Goal: Task Accomplishment & Management: Complete application form

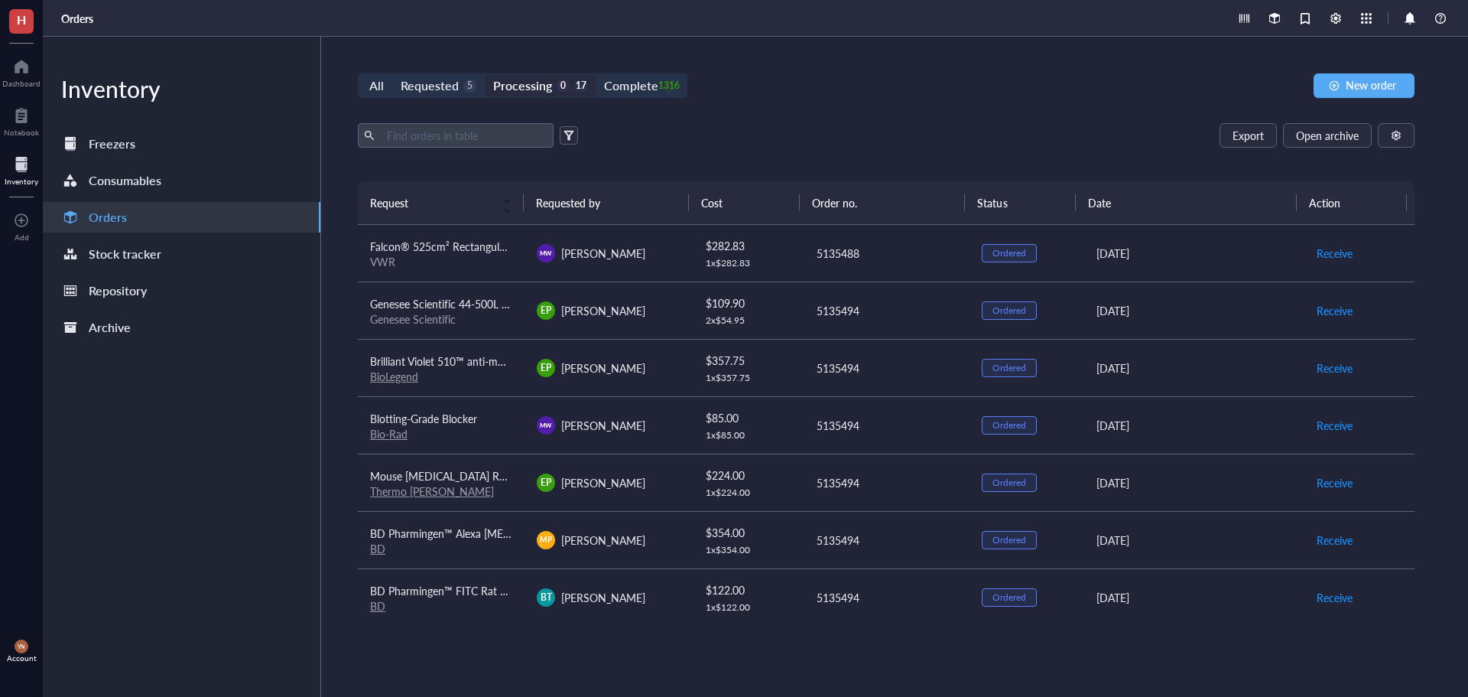
scroll to position [153, 0]
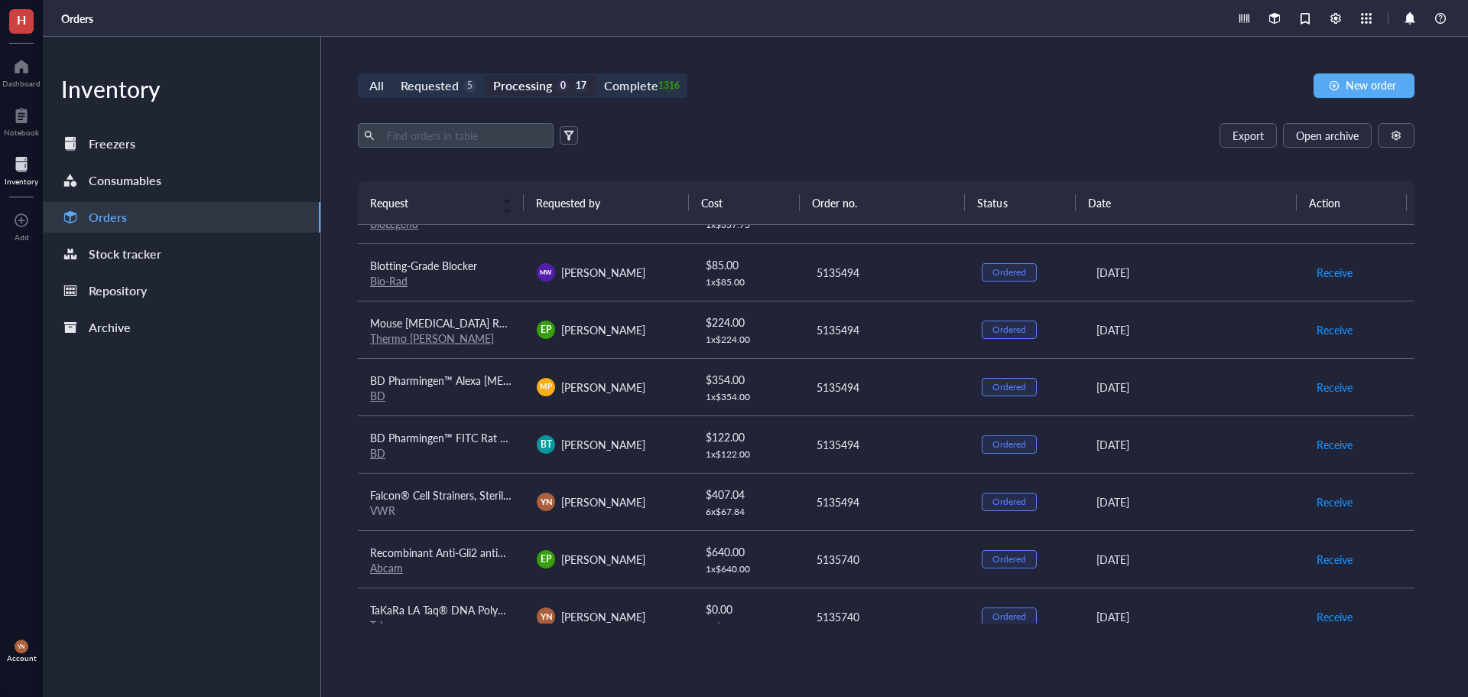
click at [812, 139] on div "Export Open archive" at bounding box center [886, 135] width 1057 height 24
click at [438, 85] on div "Requested" at bounding box center [430, 85] width 58 height 21
click at [392, 75] on input "Requested 5" at bounding box center [392, 75] width 0 height 0
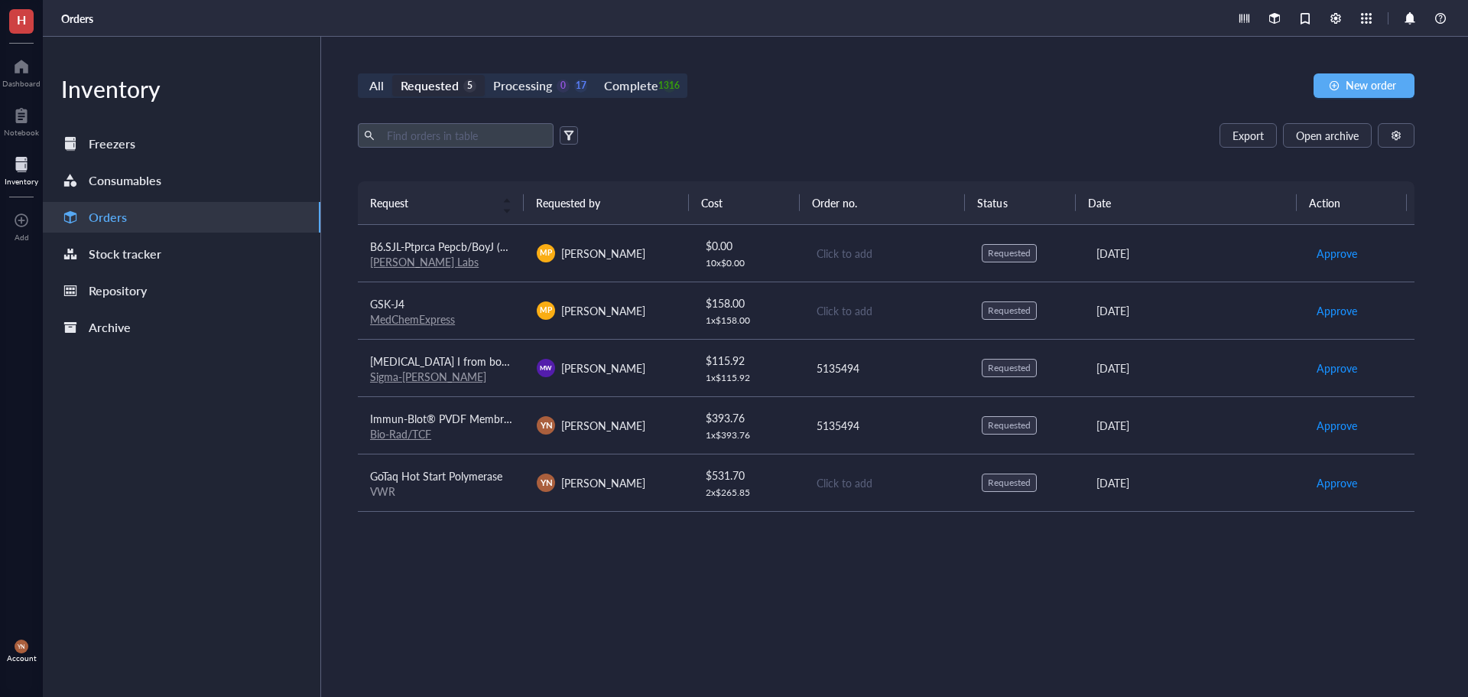
drag, startPoint x: 818, startPoint y: 95, endPoint x: 1298, endPoint y: 89, distance: 480.3
click at [818, 96] on div "All Requested 5 Processing 0 17 Complete 1316 New order" at bounding box center [886, 85] width 1057 height 24
click at [1343, 65] on div "All Requested 5 Processing 0 17 Complete 1316 New order Export Open archive Req…" at bounding box center [886, 367] width 1130 height 660
click at [1365, 81] on span "New order" at bounding box center [1371, 85] width 50 height 12
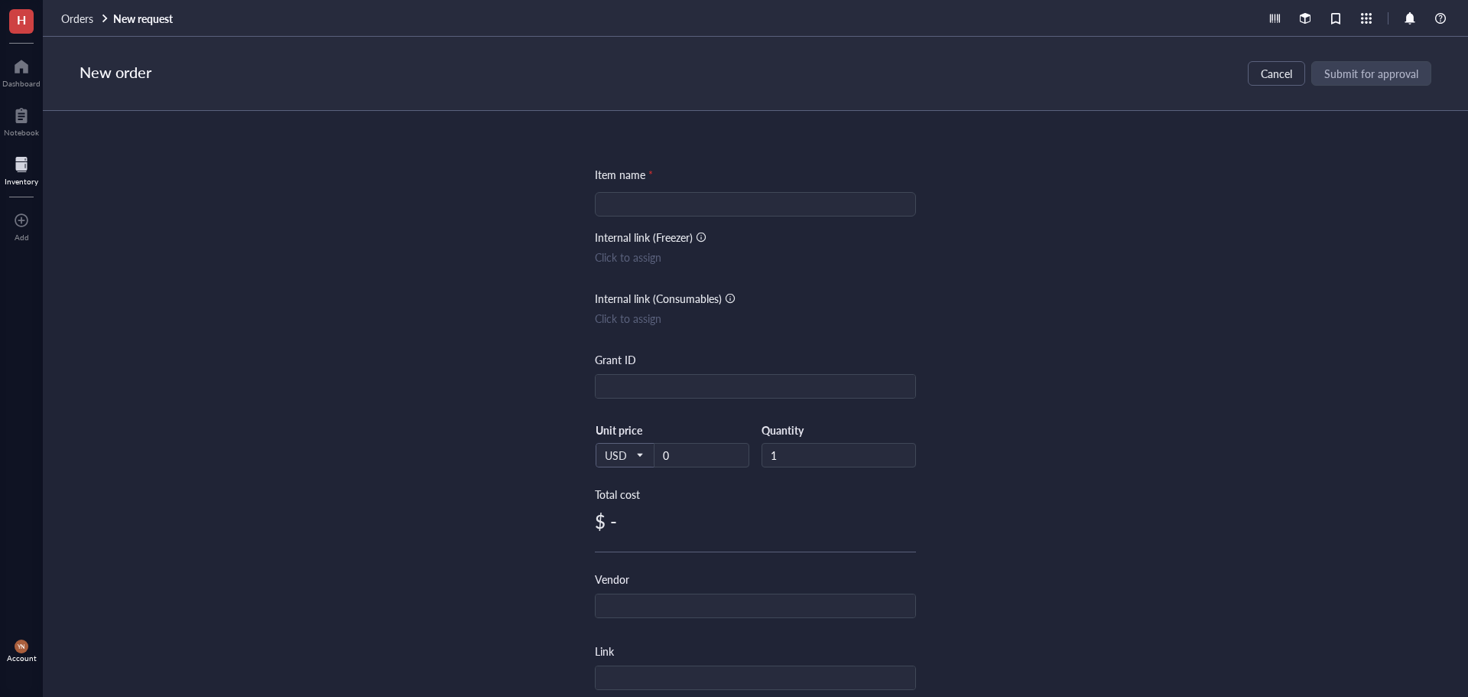
click at [599, 216] on div at bounding box center [755, 204] width 321 height 24
type input "Primers"
type input "M"
type input "[PERSON_NAME]"
type input "IDT"
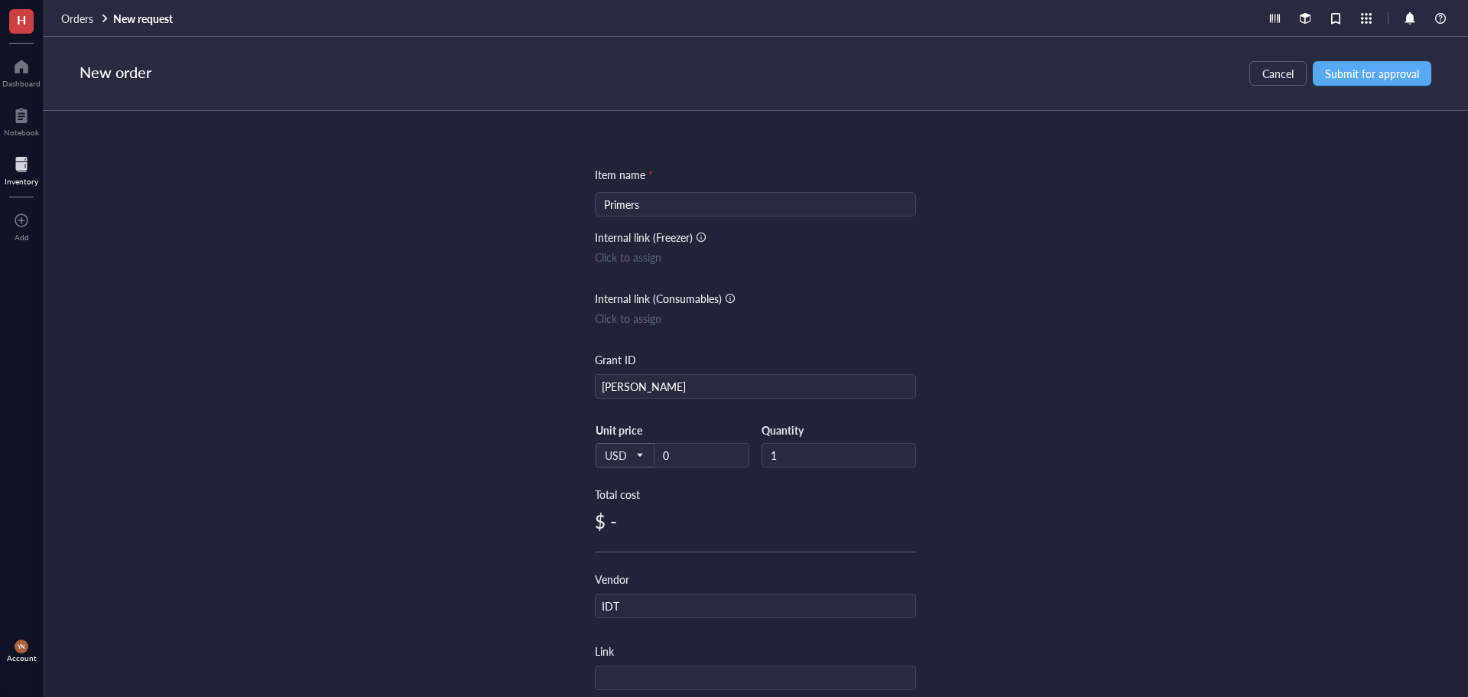
click at [690, 439] on div "Unit price 0" at bounding box center [702, 445] width 96 height 44
click at [686, 448] on input "0" at bounding box center [702, 455] width 94 height 23
type input "14.41"
click at [1092, 305] on div "Item name * Primers Internal link (Freezer) Click to assign Internal link (Cons…" at bounding box center [756, 404] width 1426 height 586
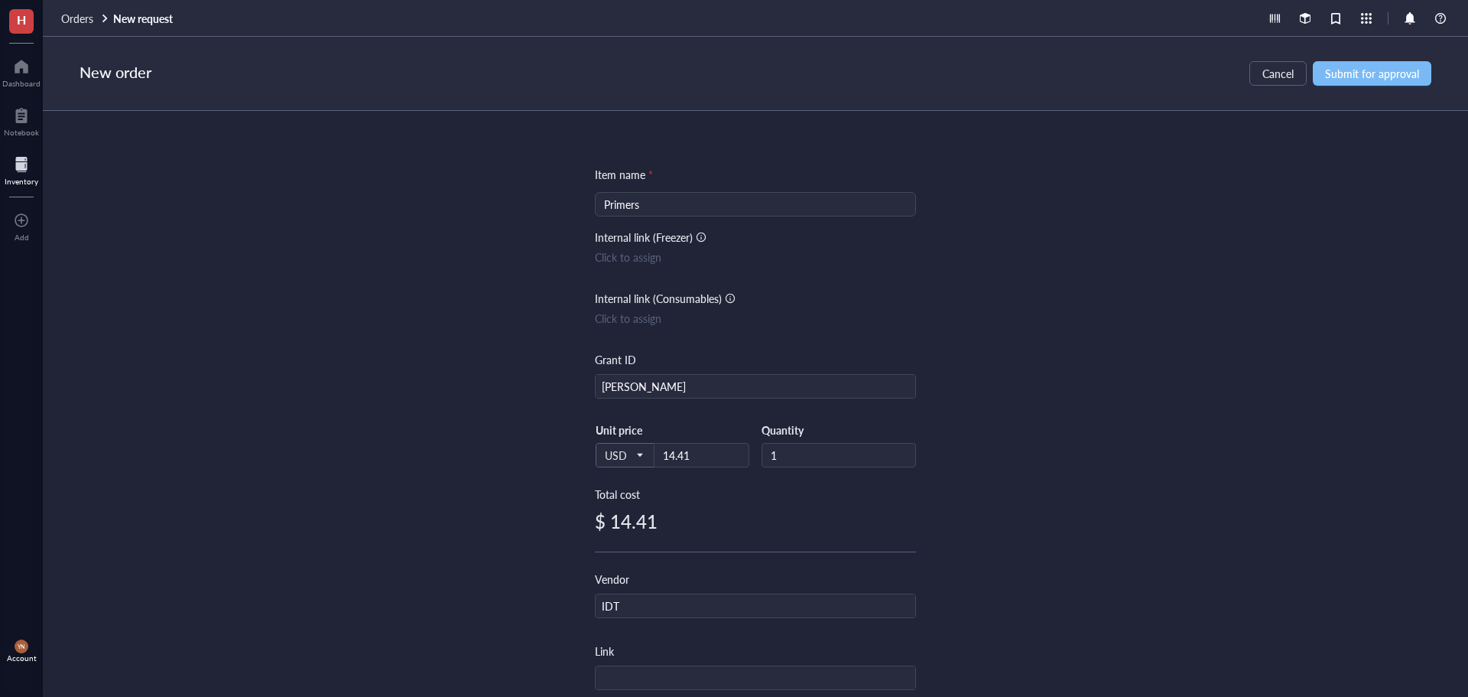
click at [1362, 73] on span "Submit for approval" at bounding box center [1372, 73] width 94 height 12
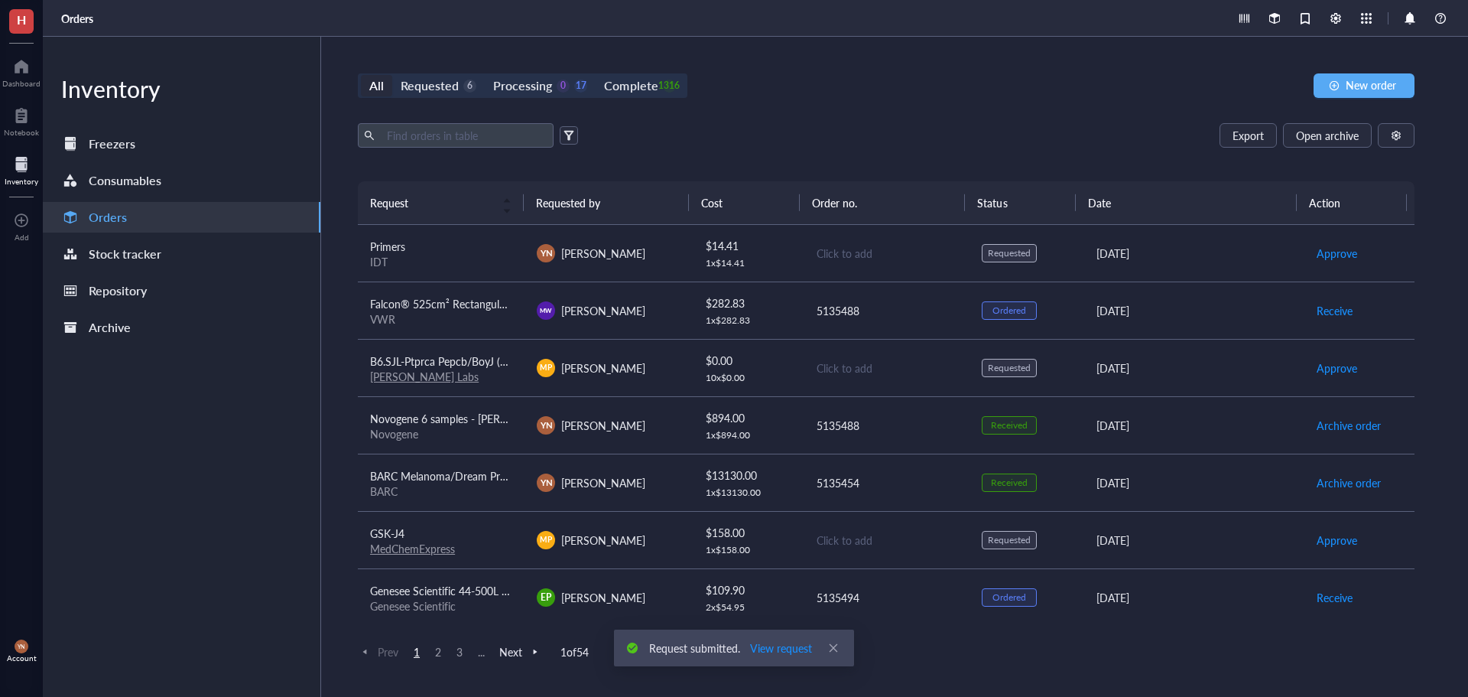
click at [426, 255] on div "IDT" at bounding box center [441, 262] width 142 height 14
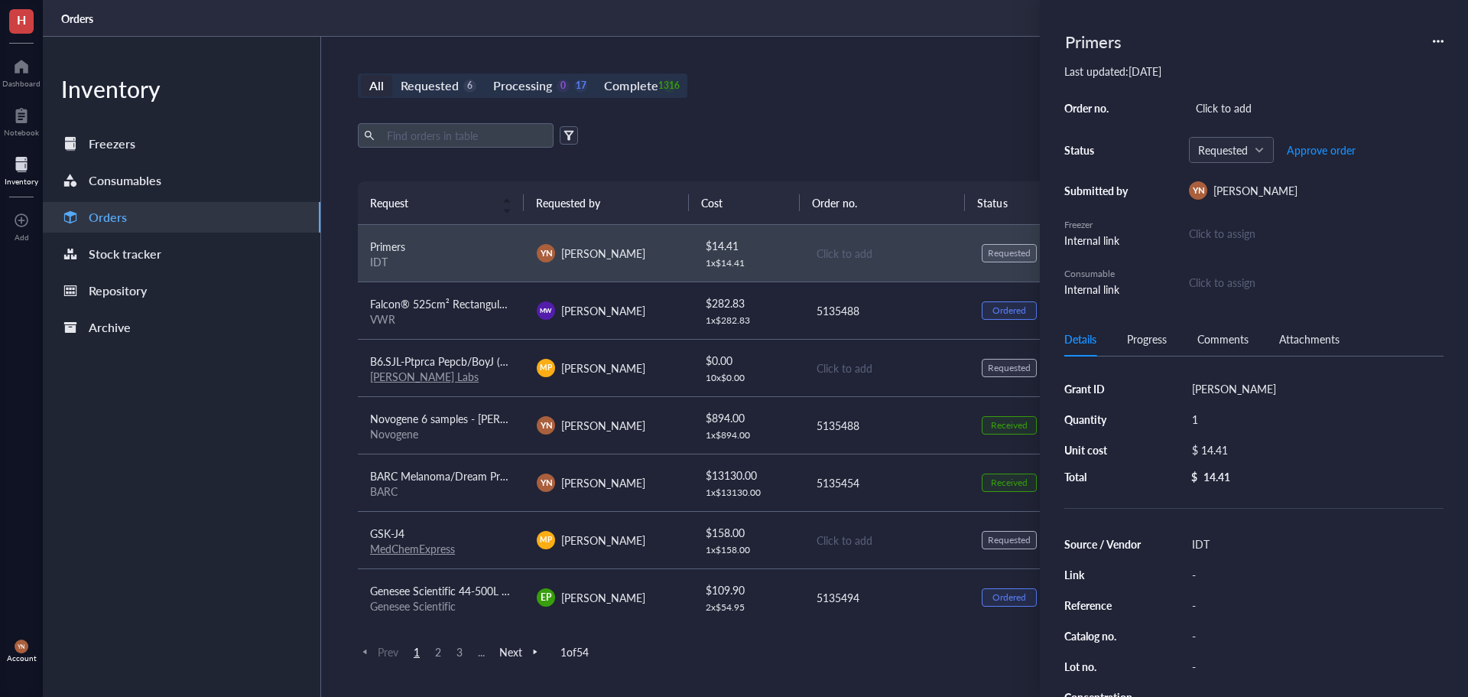
click at [1216, 122] on div "Order no. Click to add Status Requested Approve order Submitted by YN Y-[PERSON…" at bounding box center [1254, 197] width 379 height 200
click at [1216, 110] on div "Click to add" at bounding box center [1316, 107] width 255 height 21
type input "5135565"
click at [1320, 149] on span "Approve order" at bounding box center [1321, 150] width 69 height 12
click at [1320, 149] on span "Place order" at bounding box center [1309, 150] width 53 height 12
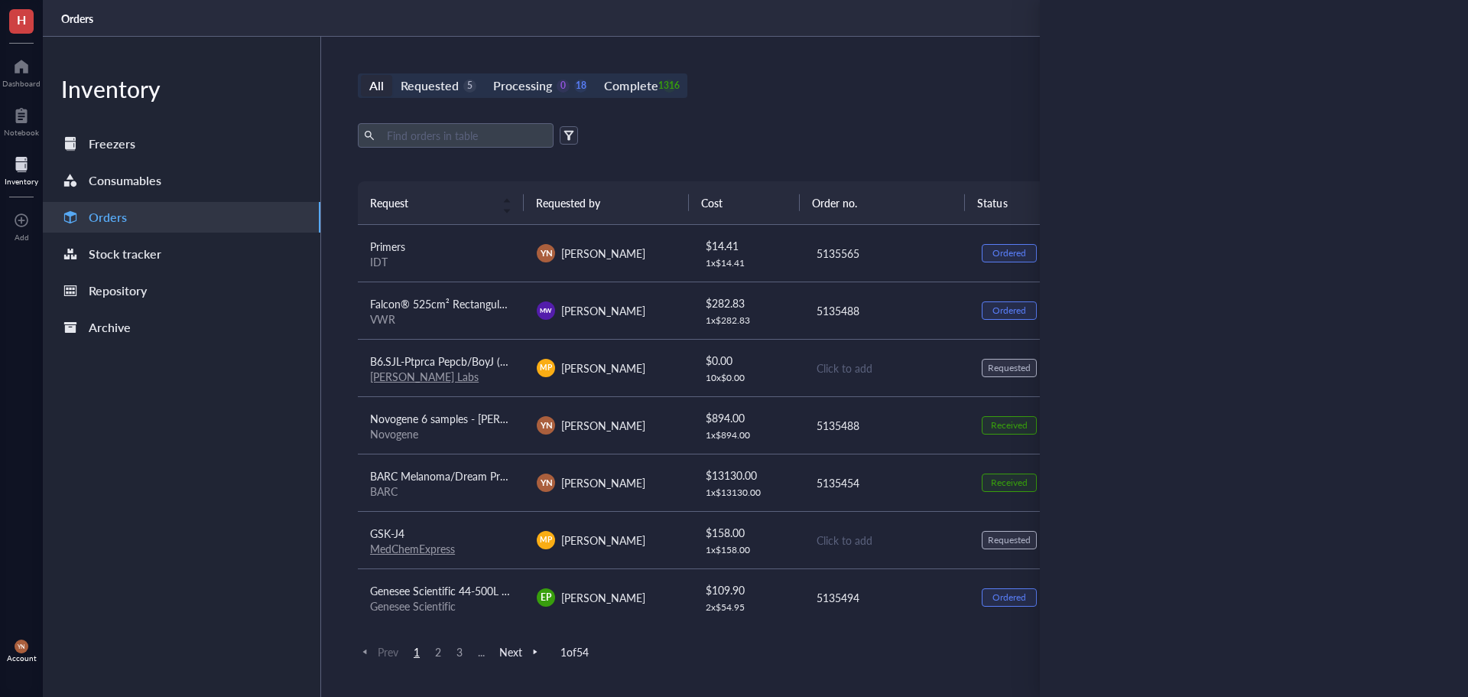
click at [749, 78] on div "All Requested 5 Processing 0 18 Complete 1316 New order" at bounding box center [886, 85] width 1057 height 24
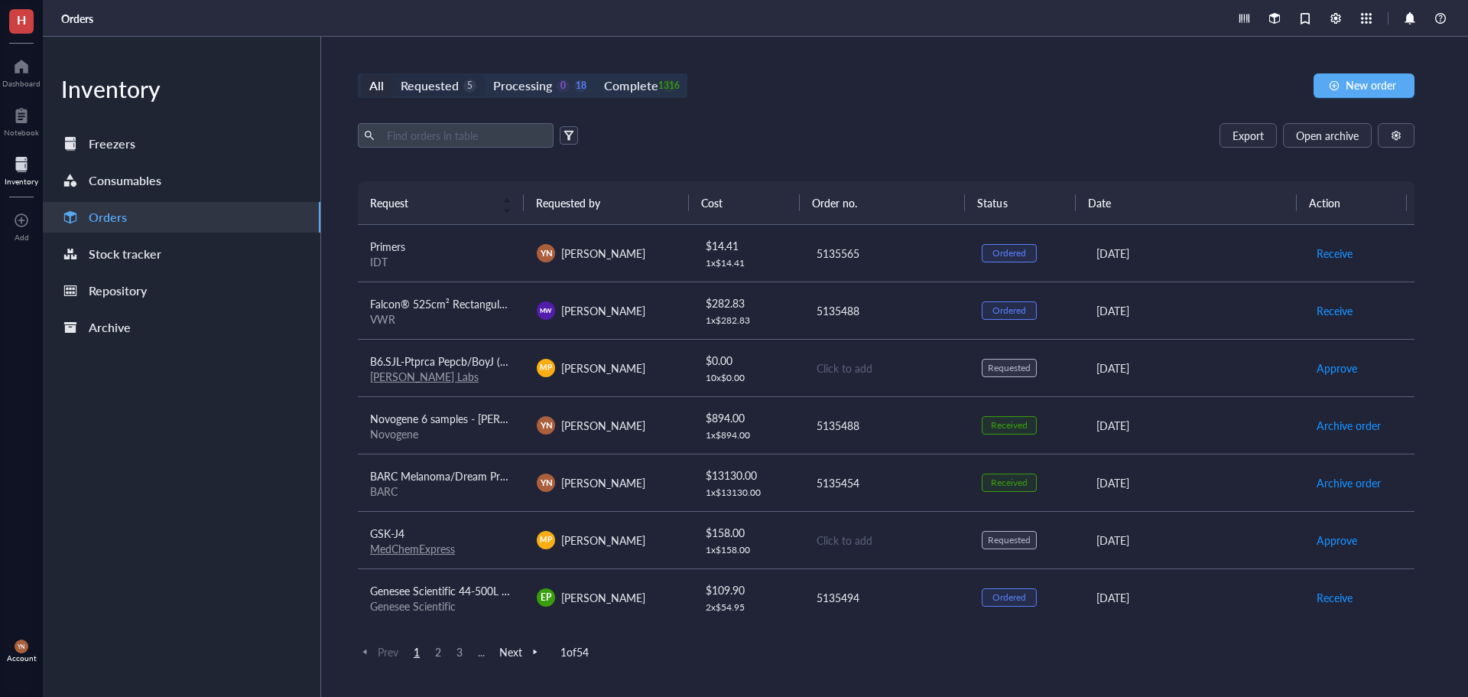
click at [450, 86] on div "Requested" at bounding box center [430, 85] width 58 height 21
click at [392, 75] on input "Requested 5" at bounding box center [392, 75] width 0 height 0
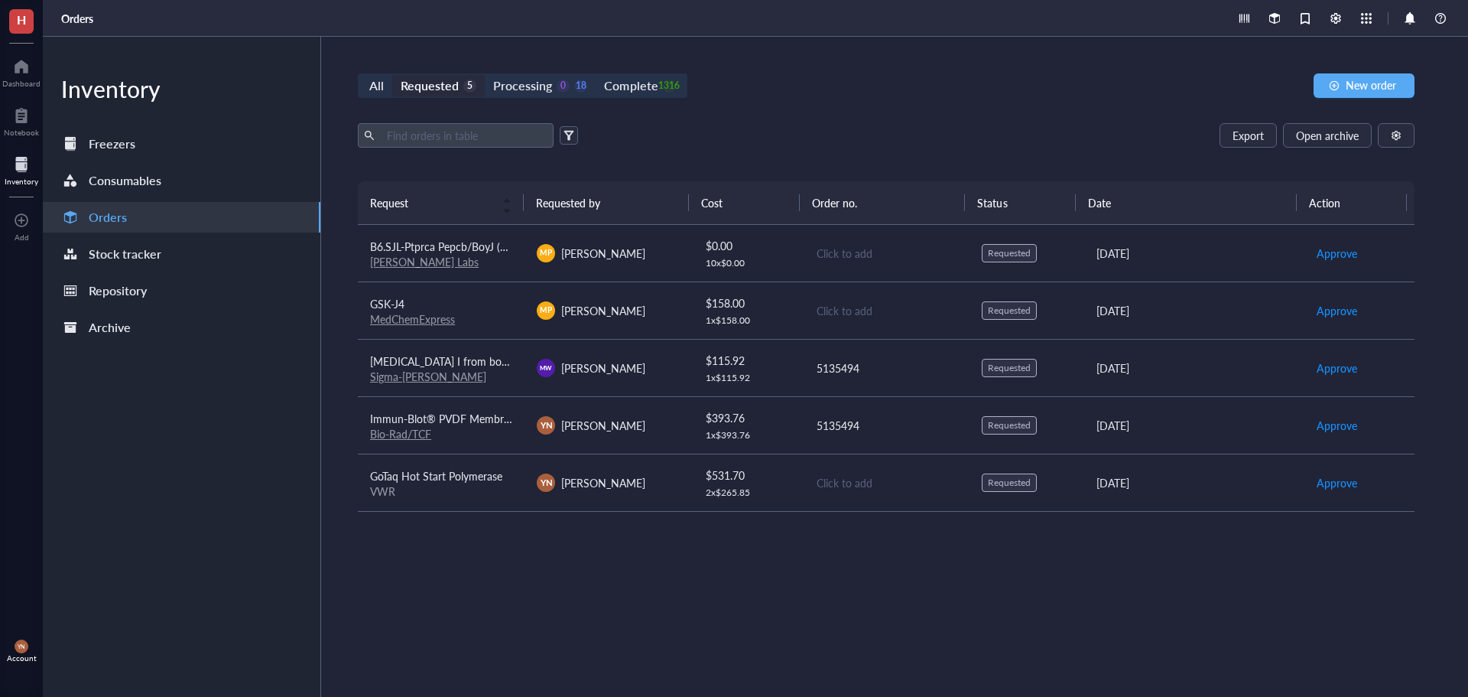
click at [481, 301] on div "GSK-J4" at bounding box center [441, 303] width 142 height 17
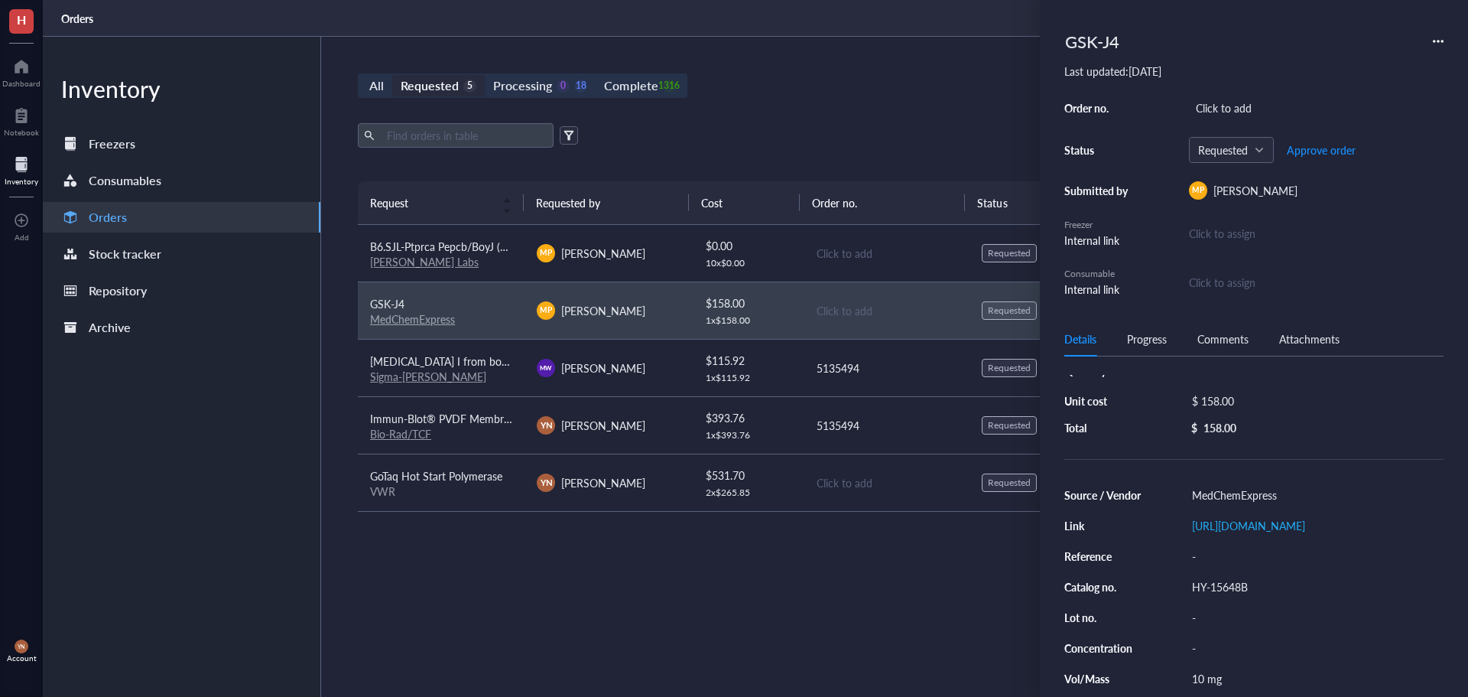
scroll to position [76, 0]
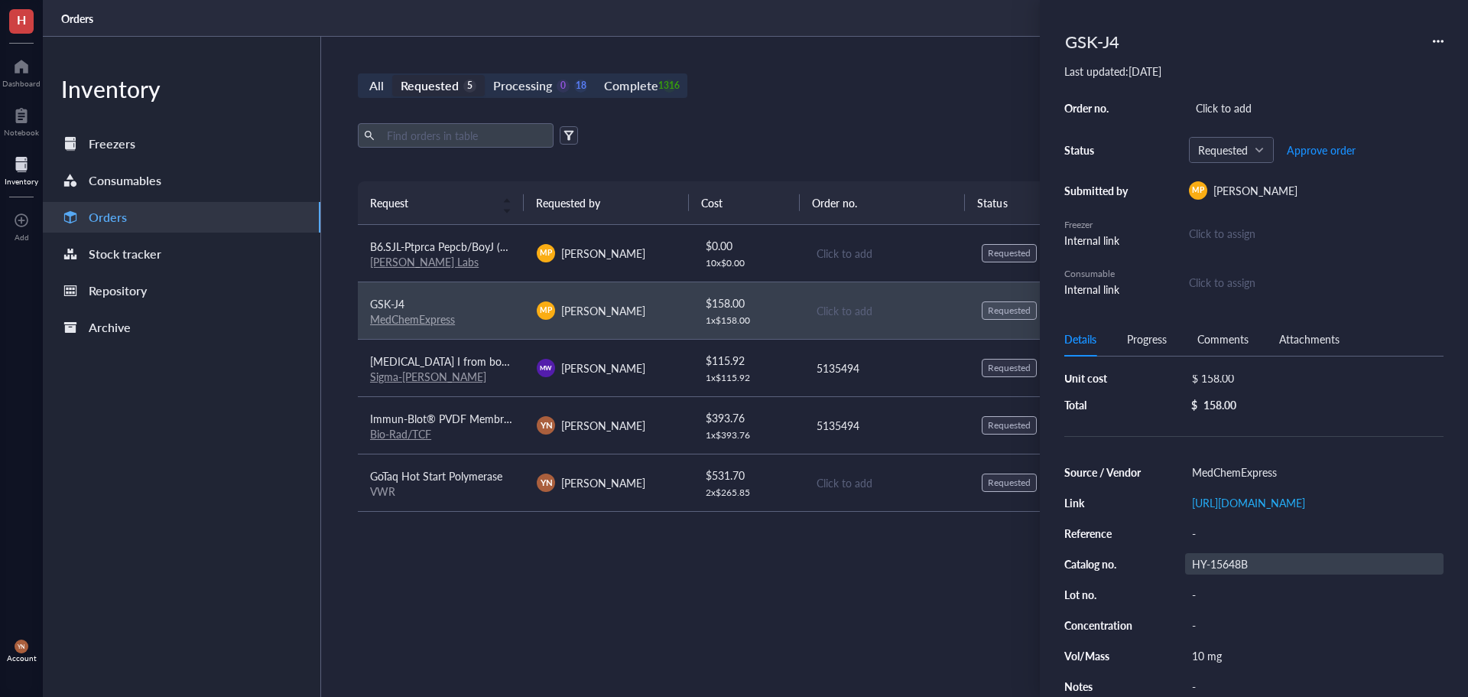
click at [1244, 574] on div "HY-15648B" at bounding box center [1314, 563] width 258 height 21
click at [1244, 574] on input "HY-15648B" at bounding box center [1219, 564] width 67 height 20
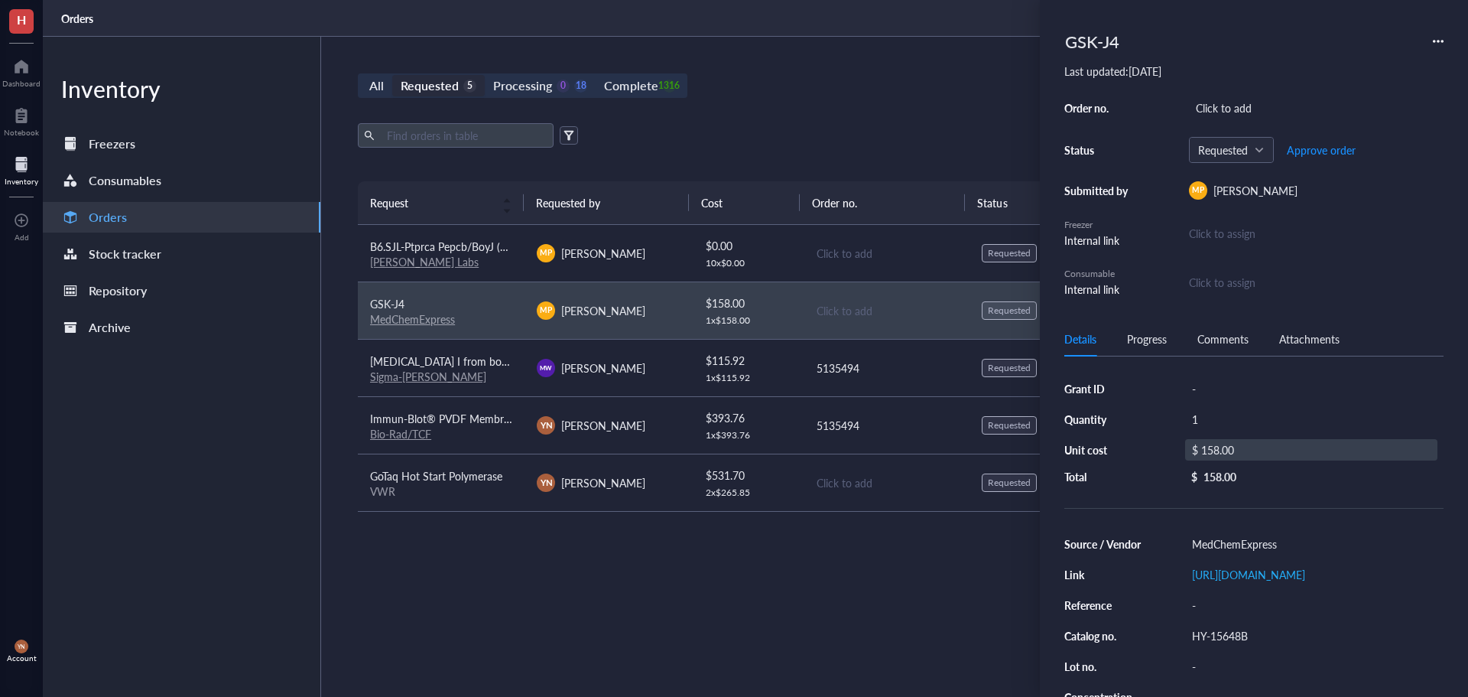
click at [1257, 445] on div "$ 158.00" at bounding box center [1311, 449] width 252 height 21
click at [1256, 447] on input "158.00" at bounding box center [1329, 452] width 216 height 24
type input "193"
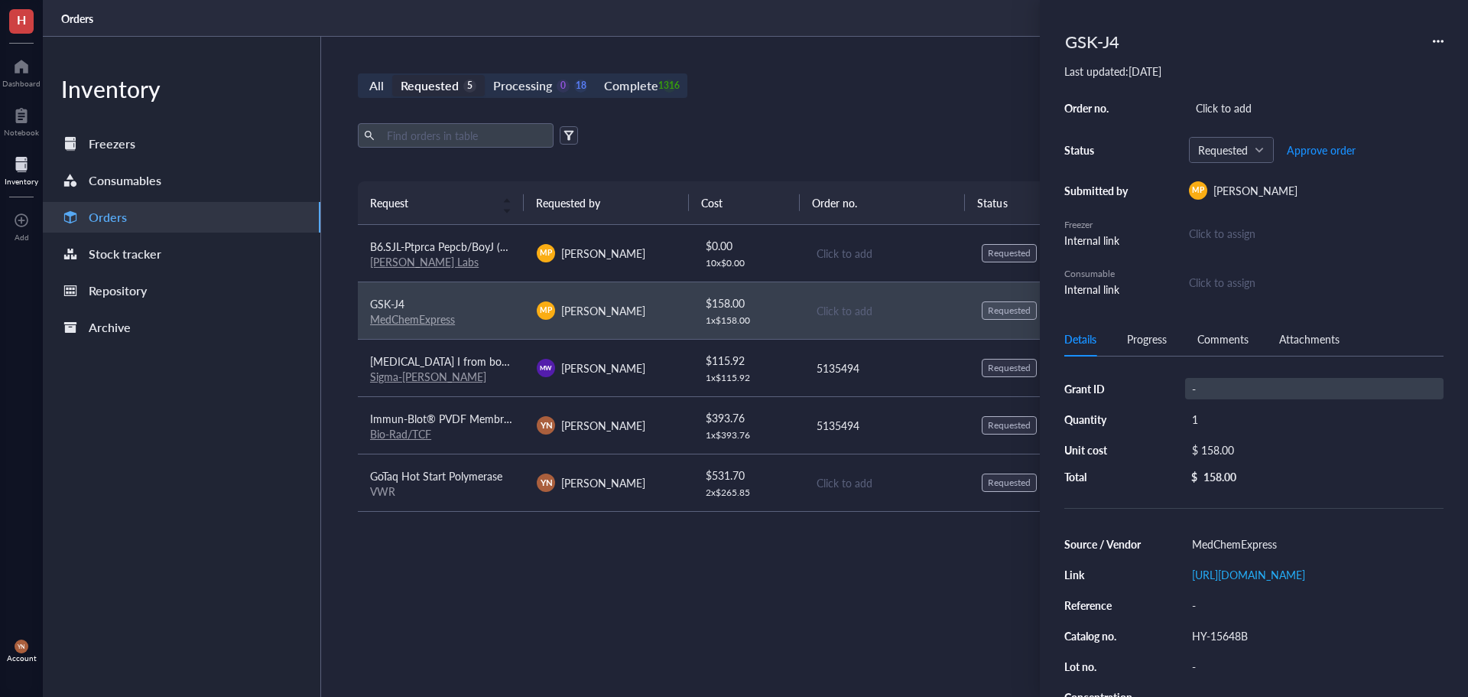
click at [1199, 385] on div "-" at bounding box center [1314, 388] width 258 height 21
type input "V Foundation"
click at [1234, 108] on div "Click to add" at bounding box center [1316, 107] width 255 height 21
click at [1279, 104] on div "Click to add" at bounding box center [1316, 107] width 255 height 21
type input "5"
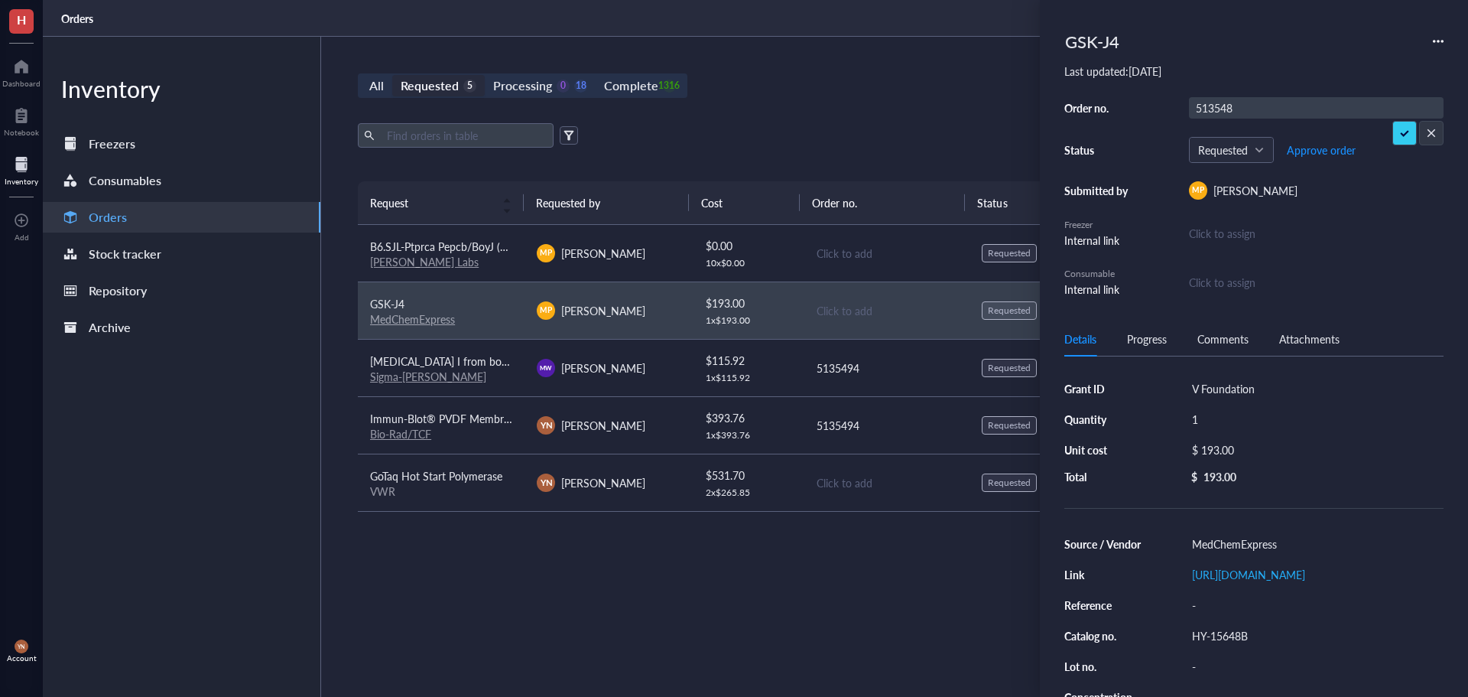
type input "5135488"
click at [1308, 154] on span "Approve order" at bounding box center [1321, 150] width 69 height 12
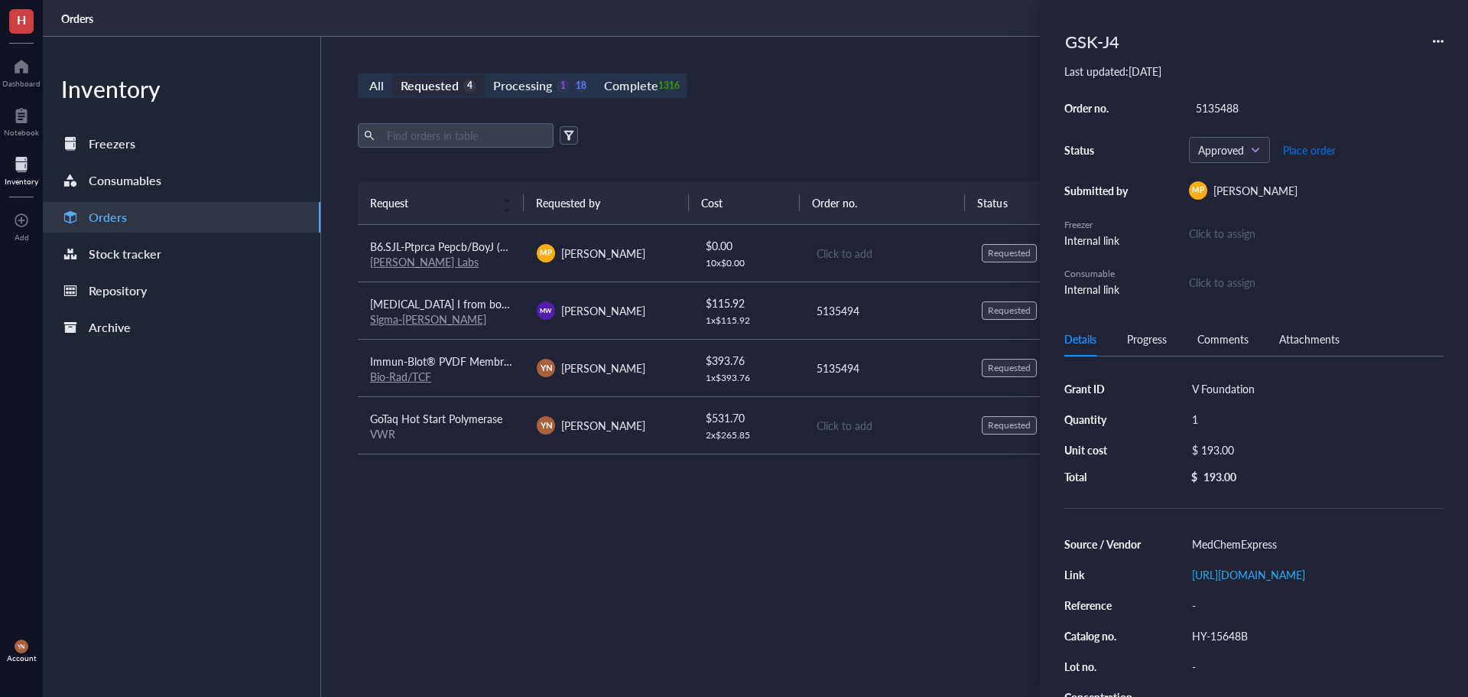
click at [1309, 146] on span "Place order" at bounding box center [1309, 150] width 53 height 12
click at [765, 118] on div "All Requested 4 Processing 0 19 Complete 1316 New order Export Open archive Req…" at bounding box center [886, 367] width 1130 height 660
